Goal: Information Seeking & Learning: Learn about a topic

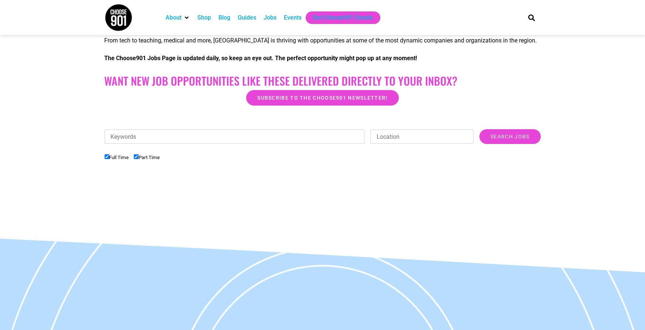
click at [140, 155] on label "Part Time" at bounding box center [147, 158] width 26 height 6
click at [139, 155] on input "Part Time" at bounding box center [136, 156] width 5 height 5
checkbox input "false"
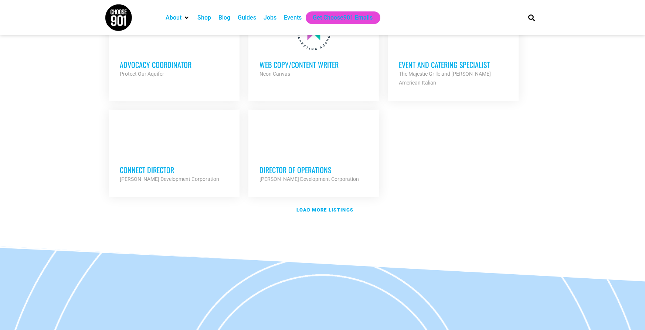
scroll to position [855, 0]
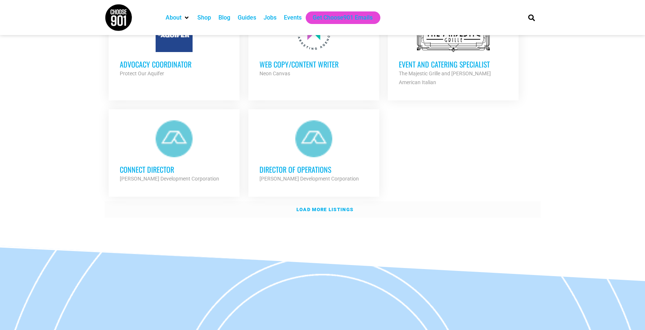
click at [302, 211] on strong "Load more listings" at bounding box center [324, 210] width 57 height 6
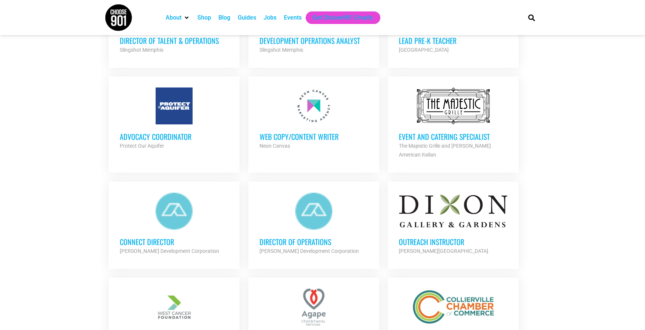
scroll to position [780, 0]
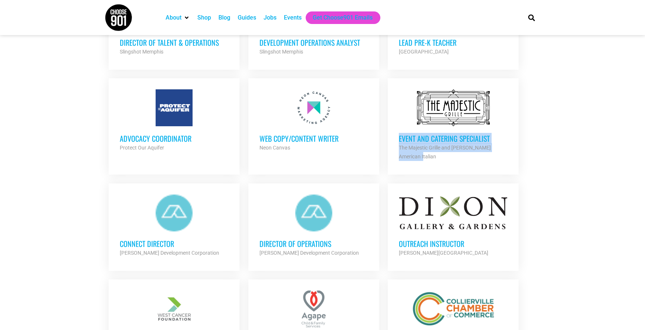
click at [80, 120] on section "Looking to make career moves in Memphis? From tech to teaching, medical and mor…" at bounding box center [322, 211] width 645 height 1661
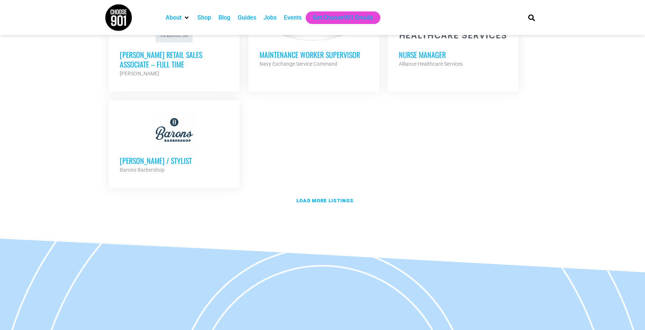
scroll to position [1606, 0]
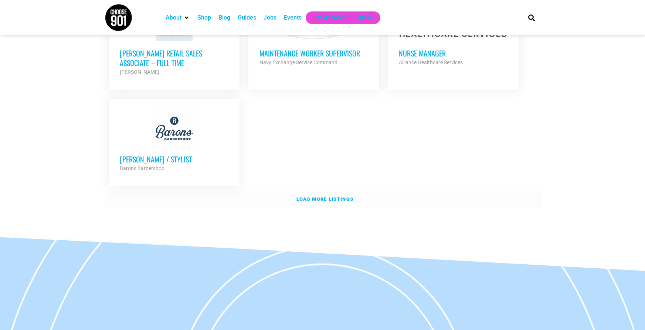
click at [298, 202] on strong "Load more listings" at bounding box center [324, 200] width 57 height 6
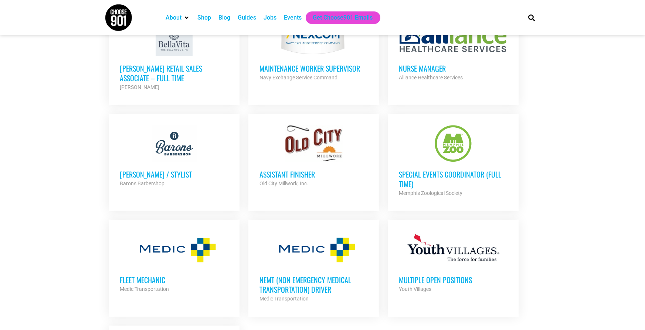
scroll to position [1590, 0]
